Goal: Information Seeking & Learning: Learn about a topic

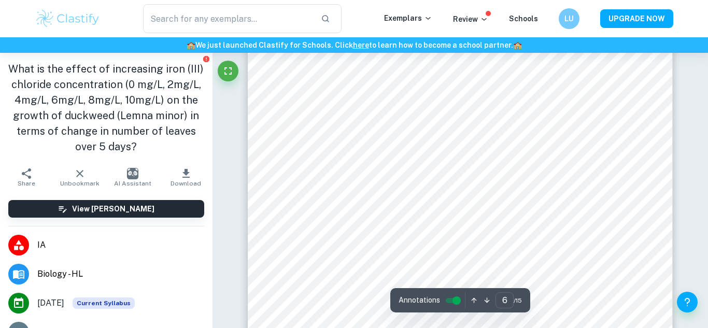
scroll to position [3211, 0]
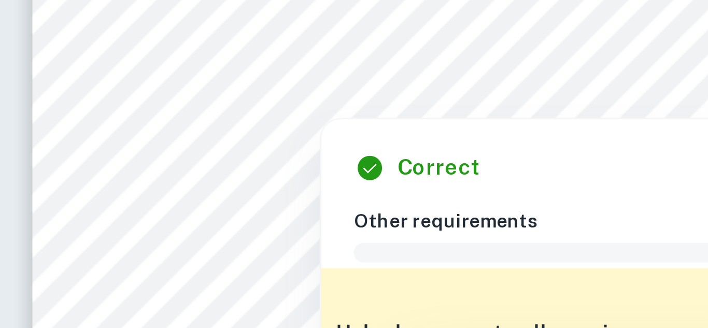
click at [349, 202] on div at bounding box center [357, 199] width 117 height 8
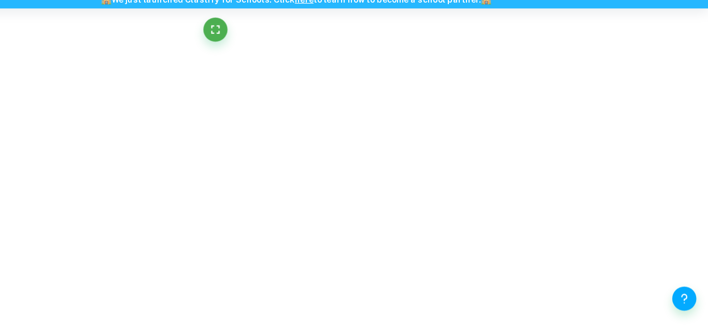
scroll to position [3044, 0]
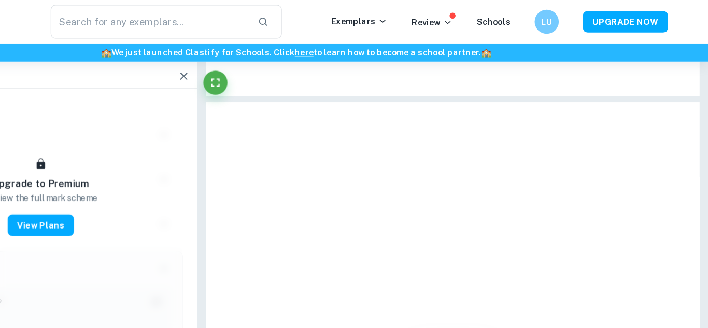
type input "5"
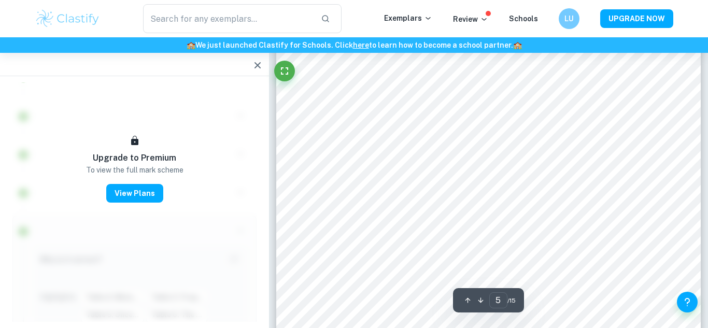
click at [260, 66] on icon "button" at bounding box center [257, 65] width 12 height 12
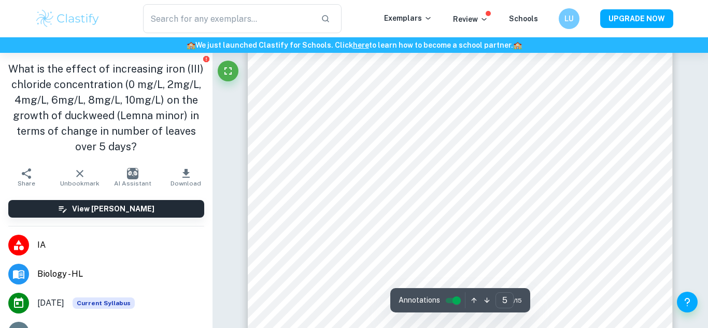
scroll to position [2689, 0]
type input "6"
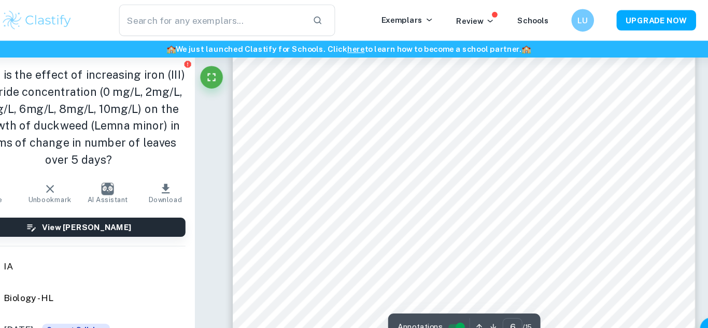
scroll to position [3080, 0]
